Goal: Information Seeking & Learning: Check status

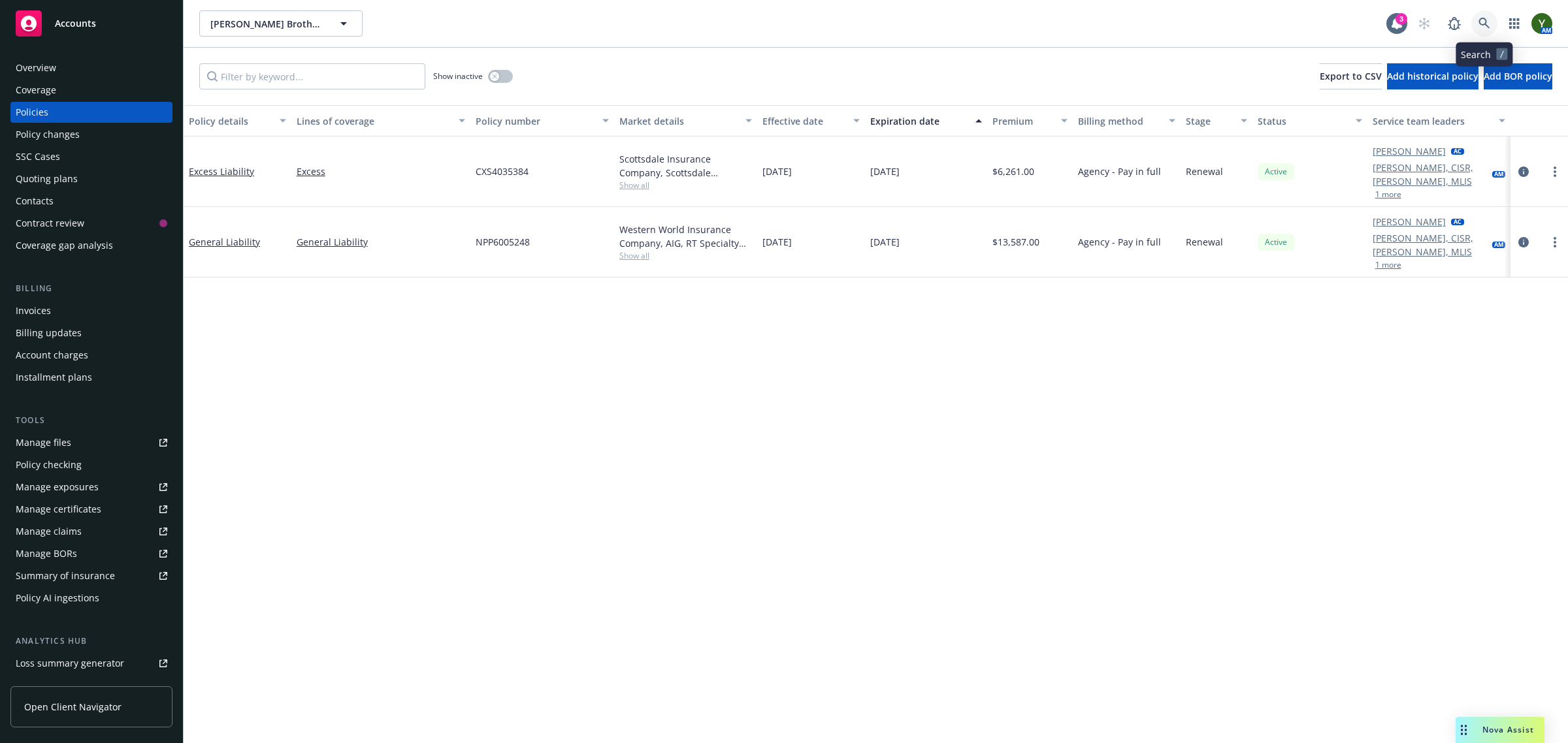
click at [1477, 21] on link at bounding box center [1485, 24] width 27 height 27
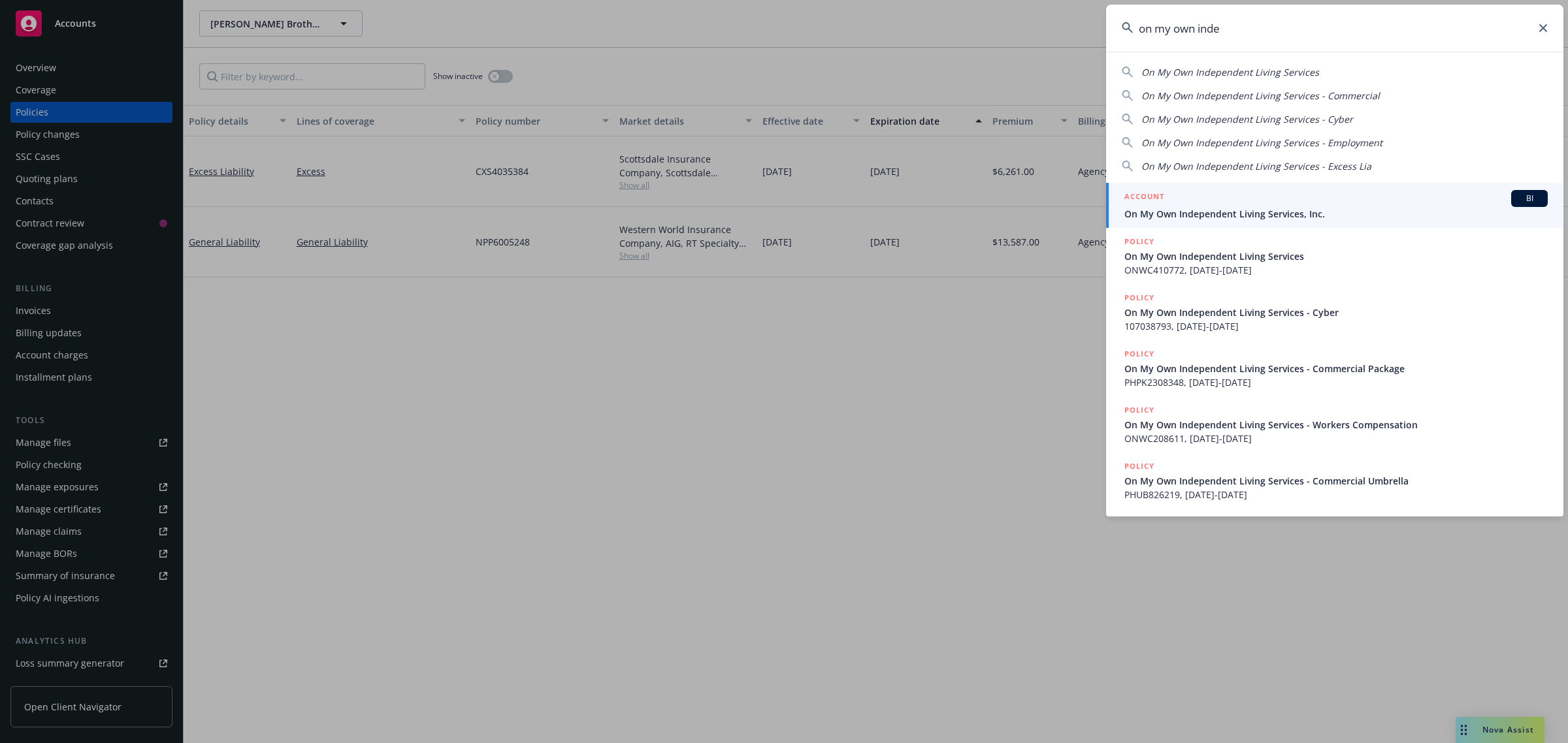
type input "on my own inde"
drag, startPoint x: 1338, startPoint y: 207, endPoint x: 1326, endPoint y: 207, distance: 12.0
click at [1338, 207] on span "On My Own Independent Living Services, Inc." at bounding box center [1336, 213] width 423 height 13
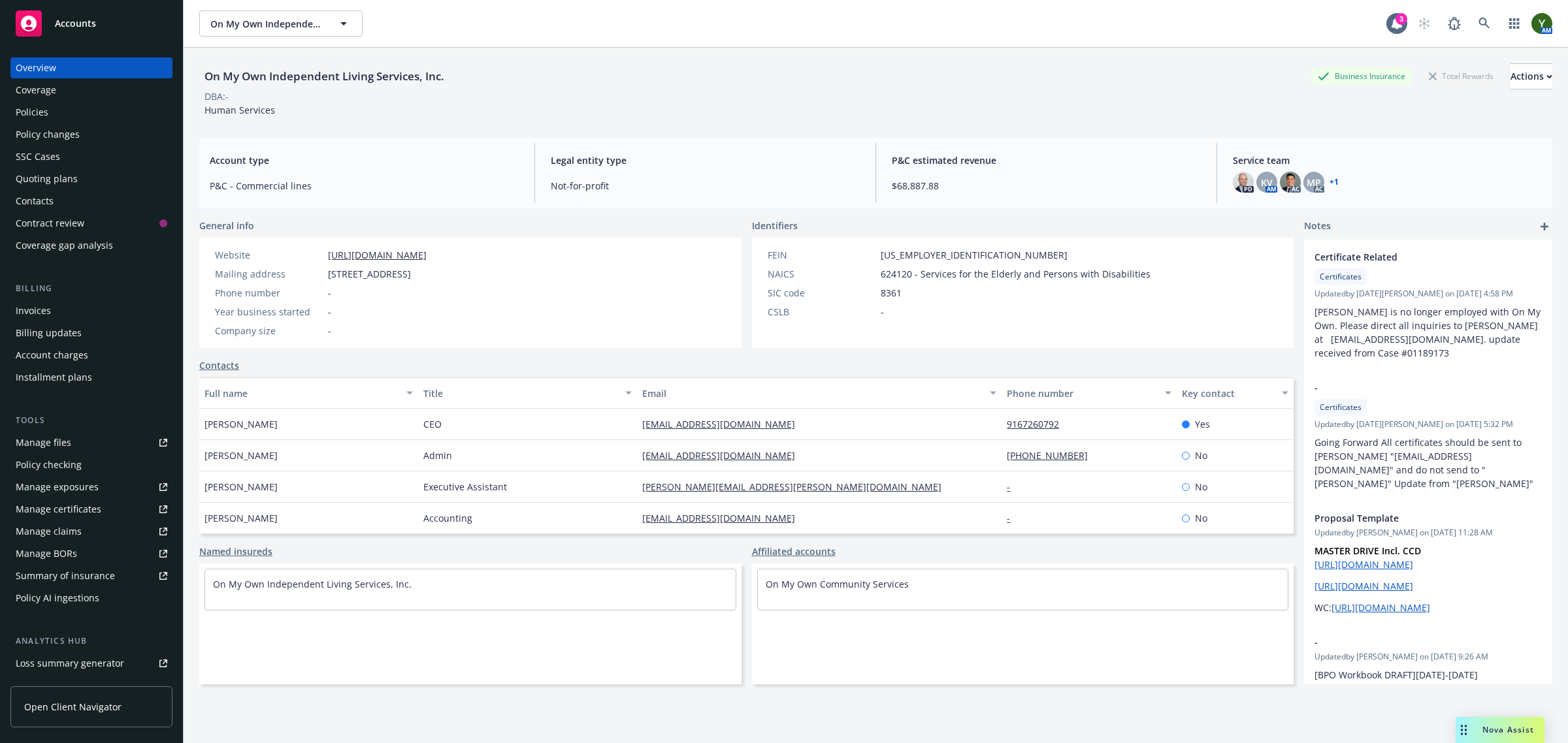
click at [62, 169] on div "Quoting plans" at bounding box center [46, 179] width 62 height 21
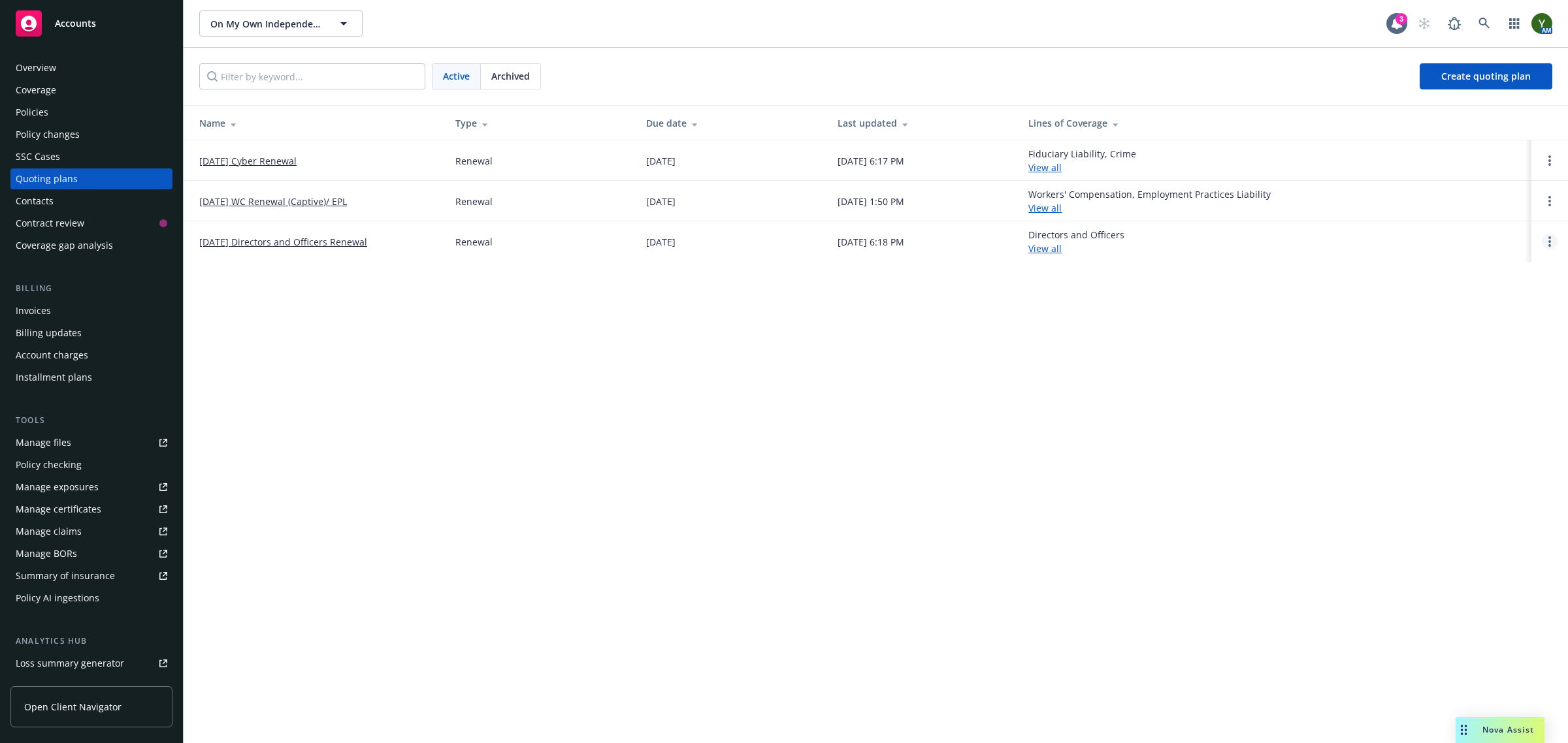
click at [1553, 242] on link "Open options" at bounding box center [1549, 242] width 16 height 16
click at [1450, 216] on link "View case" at bounding box center [1482, 207] width 115 height 27
